Goal: Task Accomplishment & Management: Use online tool/utility

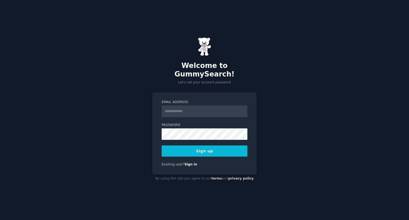
click at [195, 106] on input "Email Address" at bounding box center [204, 111] width 86 height 12
click at [195, 108] on input "Email Address" at bounding box center [204, 111] width 86 height 12
type input "**********"
click at [286, 117] on div "**********" at bounding box center [204, 110] width 409 height 220
click at [223, 146] on button "Sign up" at bounding box center [204, 150] width 86 height 11
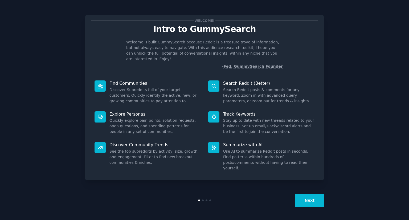
click at [299, 198] on button "Next" at bounding box center [309, 200] width 28 height 13
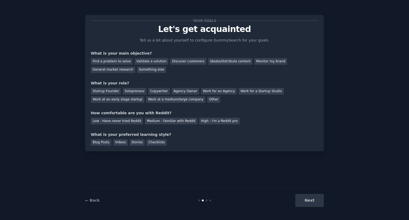
click at [307, 201] on div "Next" at bounding box center [284, 200] width 80 height 13
click at [181, 32] on p "Let's get acquainted" at bounding box center [204, 28] width 227 height 9
click at [170, 61] on div "Discover customers" at bounding box center [188, 61] width 36 height 7
click at [194, 61] on div "Find a problem to solve Validate a solution Discover customers Ideate/distribut…" at bounding box center [204, 64] width 227 height 17
click at [208, 61] on div "Ideate/distribute content" at bounding box center [230, 61] width 44 height 7
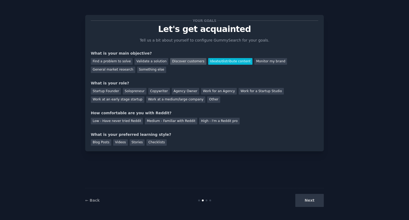
click at [175, 61] on div "Discover customers" at bounding box center [188, 61] width 36 height 7
click at [205, 93] on div "Work for an Agency" at bounding box center [219, 91] width 36 height 7
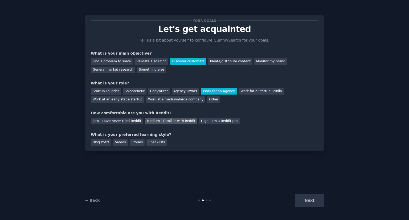
click at [169, 120] on div "Medium - Familiar with Reddit" at bounding box center [171, 121] width 52 height 7
drag, startPoint x: 98, startPoint y: 144, endPoint x: 52, endPoint y: 144, distance: 45.5
click at [80, 147] on div "Your goals Let's get acquainted Tell us a bit about yourself to configure Gummy…" at bounding box center [204, 109] width 394 height 205
click at [97, 141] on div "Blog Posts" at bounding box center [101, 142] width 20 height 7
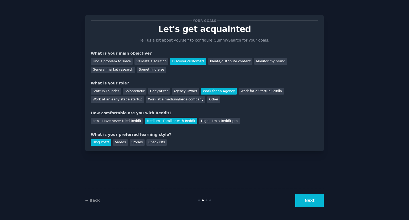
click at [305, 203] on button "Next" at bounding box center [309, 200] width 28 height 13
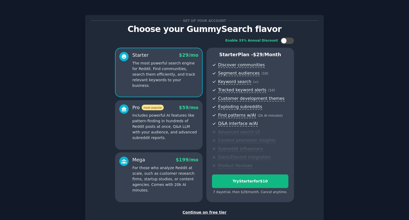
click at [210, 212] on div "Continue on free tier" at bounding box center [204, 212] width 227 height 6
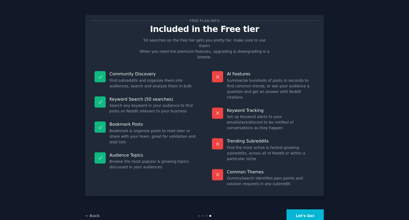
click at [302, 209] on button "Let's Go!" at bounding box center [304, 215] width 37 height 13
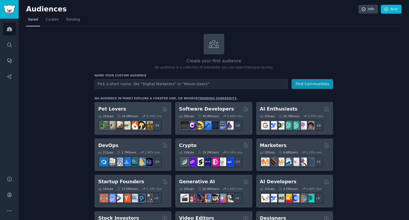
click at [242, 83] on input "text" at bounding box center [190, 84] width 193 height 10
type input "carrefoursa"
click at [291, 79] on button "Find Communities" at bounding box center [311, 84] width 41 height 10
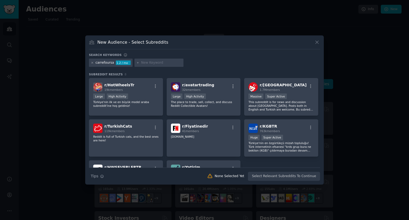
click at [91, 62] on icon at bounding box center [92, 62] width 3 height 3
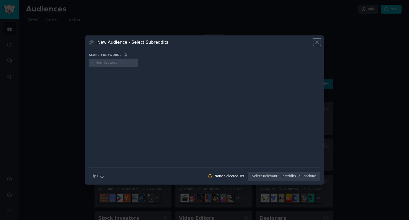
click at [315, 42] on icon at bounding box center [317, 42] width 6 height 6
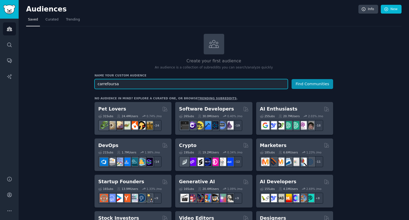
click at [163, 81] on input "carrefoursa" at bounding box center [190, 84] width 193 height 10
click at [214, 83] on input "text" at bounding box center [190, 84] width 193 height 10
click at [291, 79] on button "Find Communities" at bounding box center [311, 84] width 41 height 10
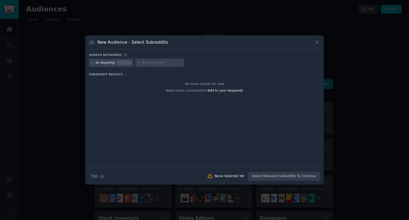
click at [69, 76] on div at bounding box center [204, 110] width 409 height 220
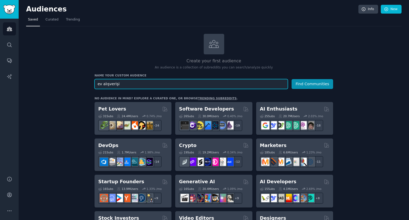
click at [133, 83] on input "ev alışverişi" at bounding box center [190, 84] width 193 height 10
type input "market"
click at [291, 79] on button "Find Communities" at bounding box center [311, 84] width 41 height 10
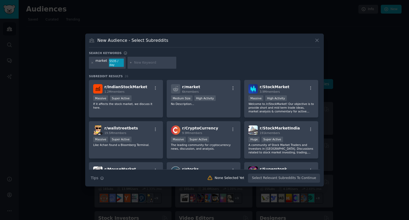
click at [139, 62] on input "text" at bounding box center [154, 62] width 40 height 5
type input "perakende"
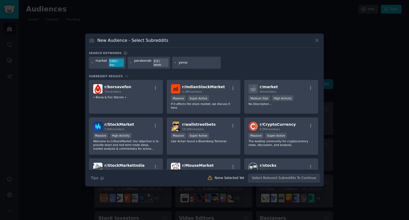
type input "yemek"
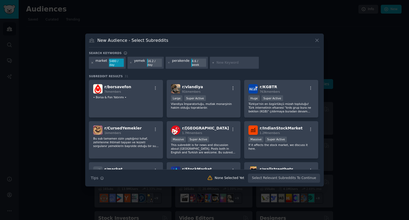
click at [92, 63] on icon at bounding box center [92, 62] width 3 height 3
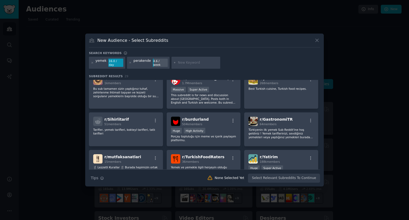
scroll to position [53, 0]
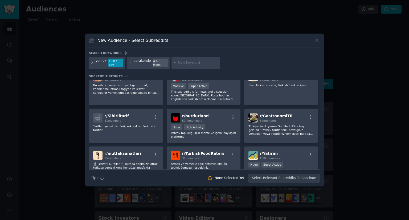
click at [91, 62] on icon at bounding box center [92, 62] width 3 height 3
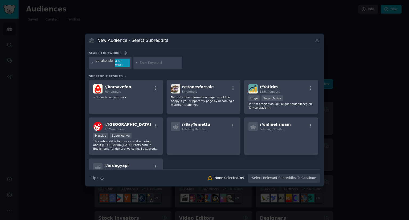
click at [92, 63] on icon at bounding box center [92, 62] width 3 height 3
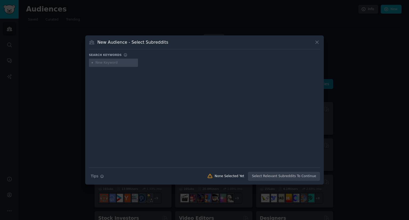
click at [120, 62] on input "text" at bounding box center [115, 62] width 40 height 5
type input "gastronomi"
type input "yemek"
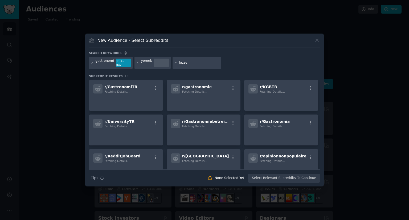
type input "lezzet"
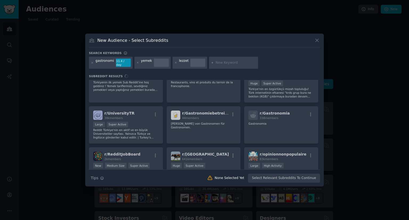
scroll to position [27, 0]
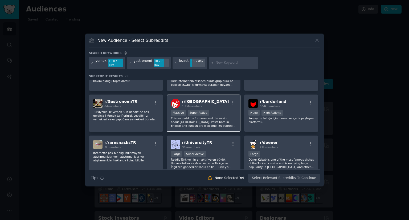
click at [202, 120] on p "This subreddit is for news and discussion about [GEOGRAPHIC_DATA]. Posts both i…" at bounding box center [203, 121] width 65 height 11
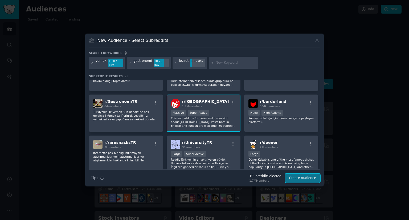
click at [305, 176] on button "Create Audience" at bounding box center [302, 177] width 35 height 9
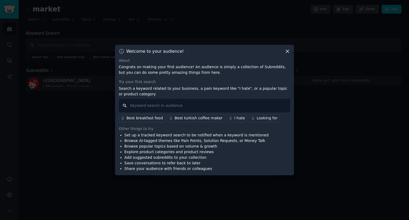
click at [197, 106] on input "text" at bounding box center [204, 106] width 171 height 14
type input "market,perakende,alışveriş,et,süt"
